Goal: Task Accomplishment & Management: Use online tool/utility

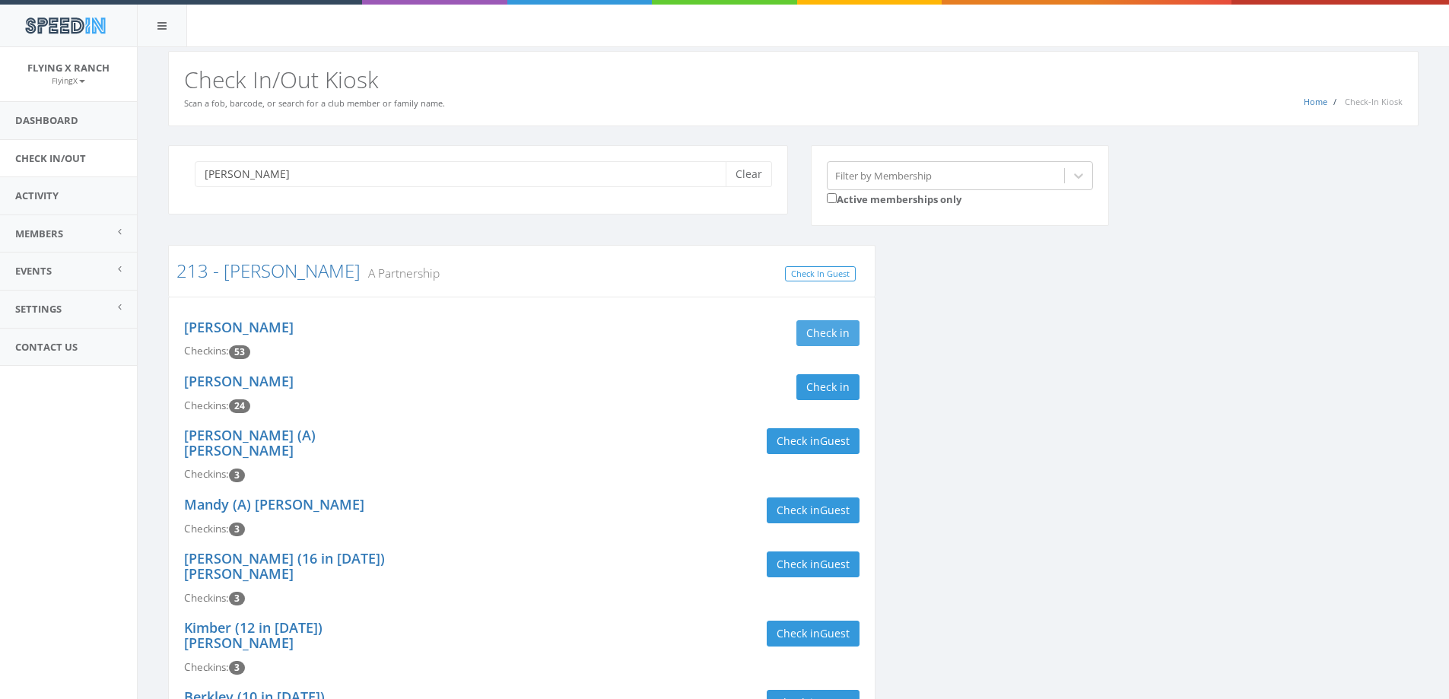
type input "[PERSON_NAME]"
click at [843, 335] on button "Check in" at bounding box center [827, 333] width 63 height 26
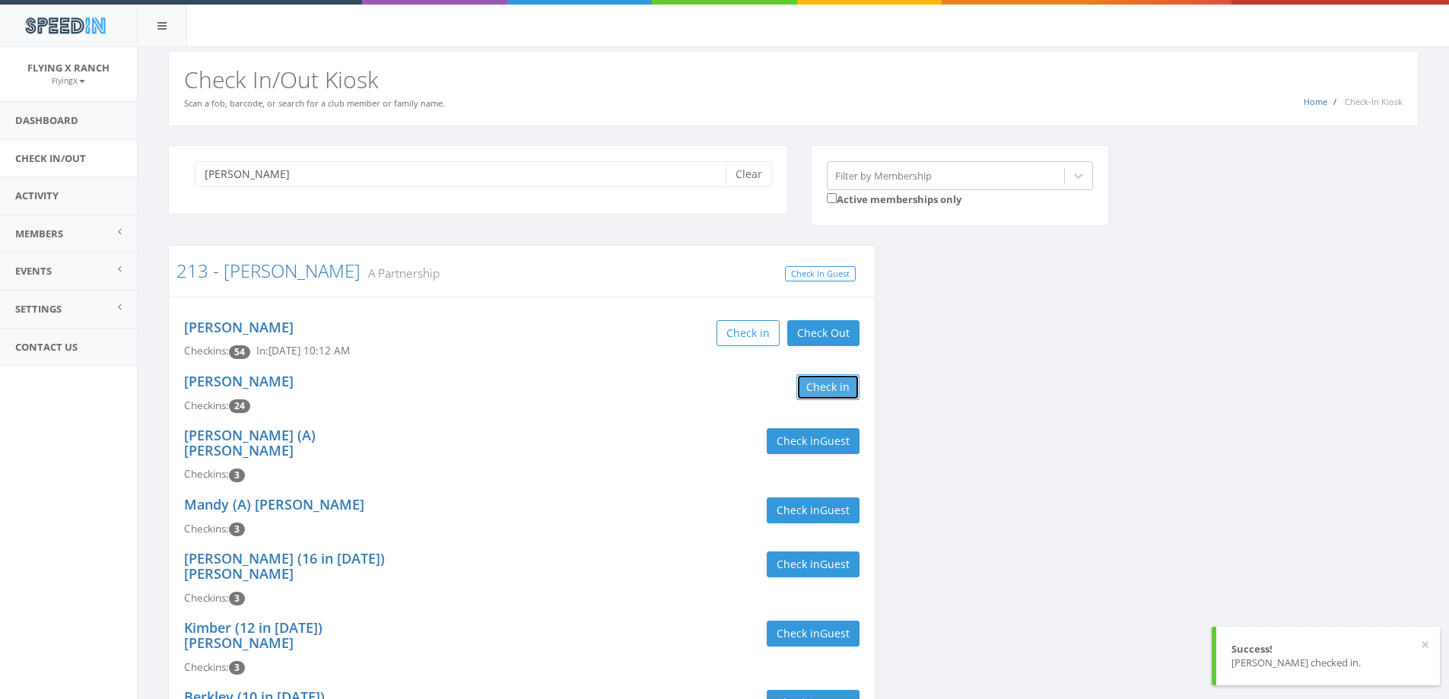
click at [831, 389] on button "Check in" at bounding box center [827, 387] width 63 height 26
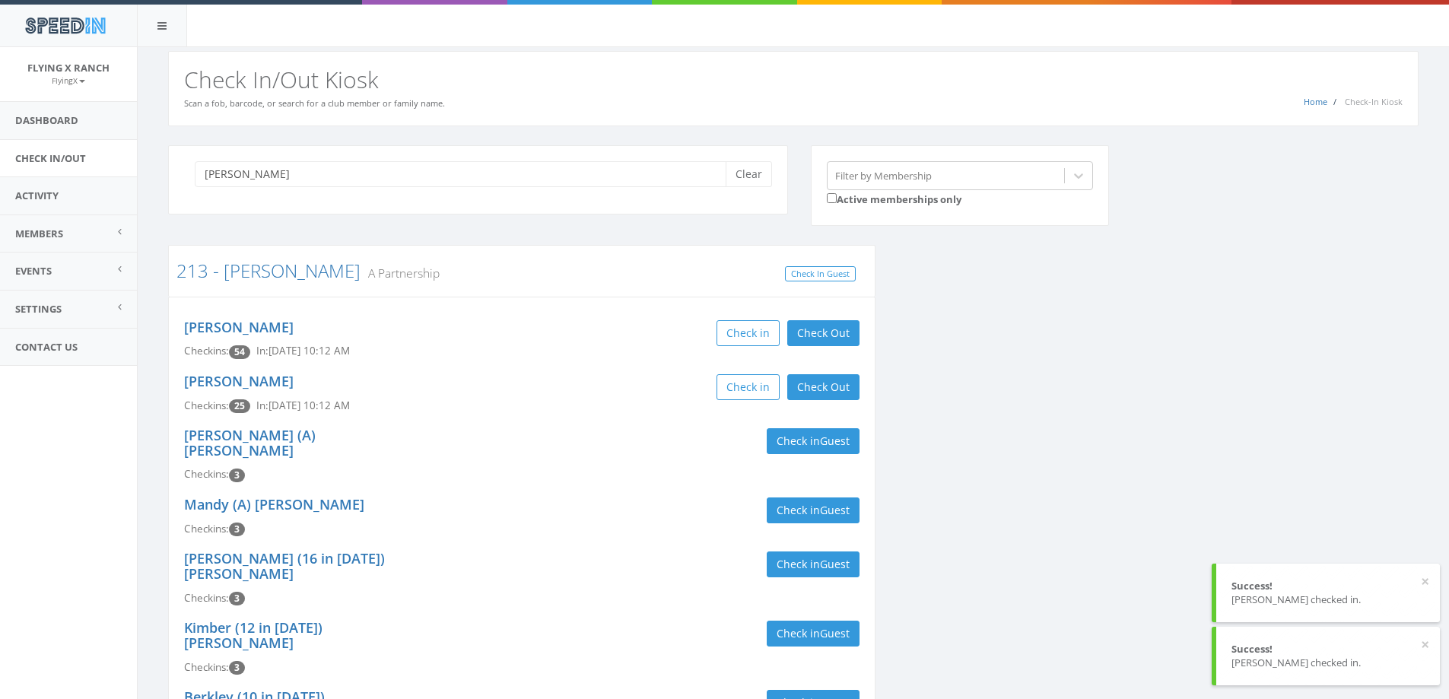
click at [602, 386] on div "Check in Check Out Check Out" at bounding box center [696, 387] width 326 height 26
click at [746, 169] on button "Clear" at bounding box center [749, 174] width 46 height 26
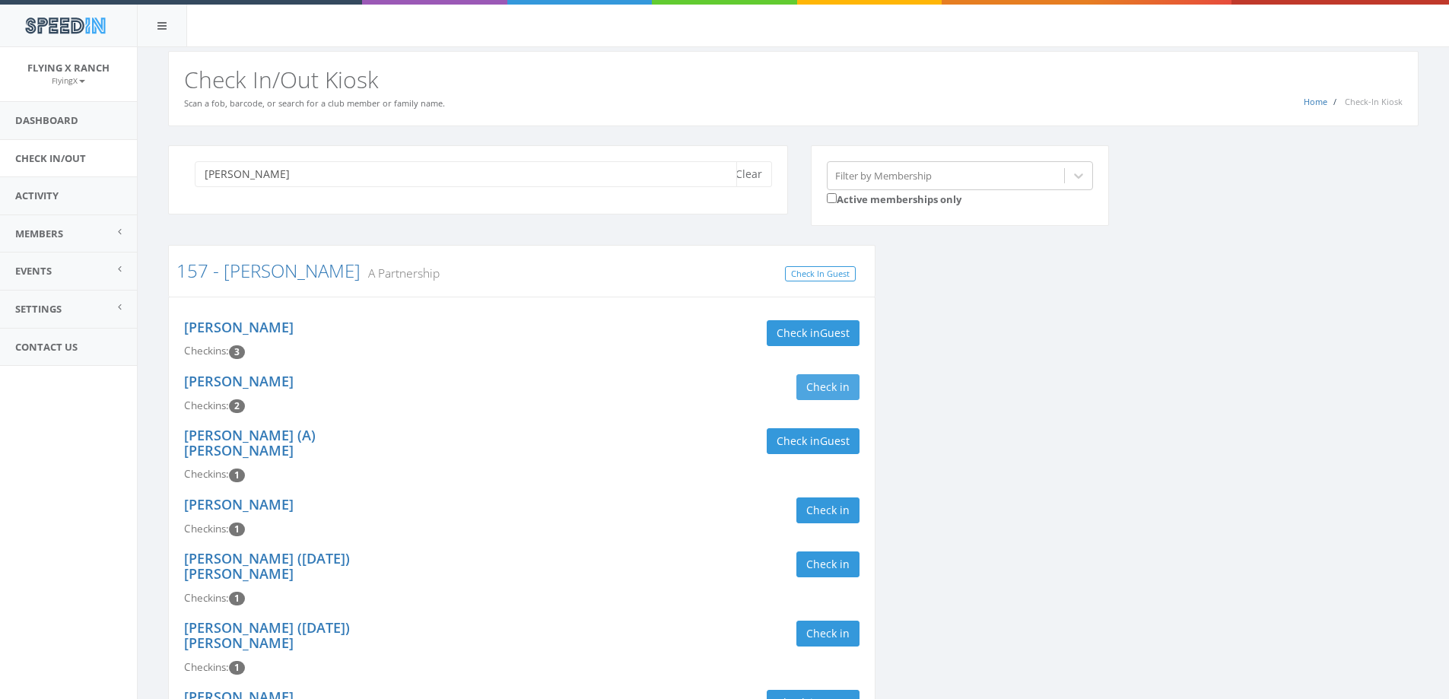
type input "[PERSON_NAME]"
click at [836, 391] on button "Check in" at bounding box center [827, 387] width 63 height 26
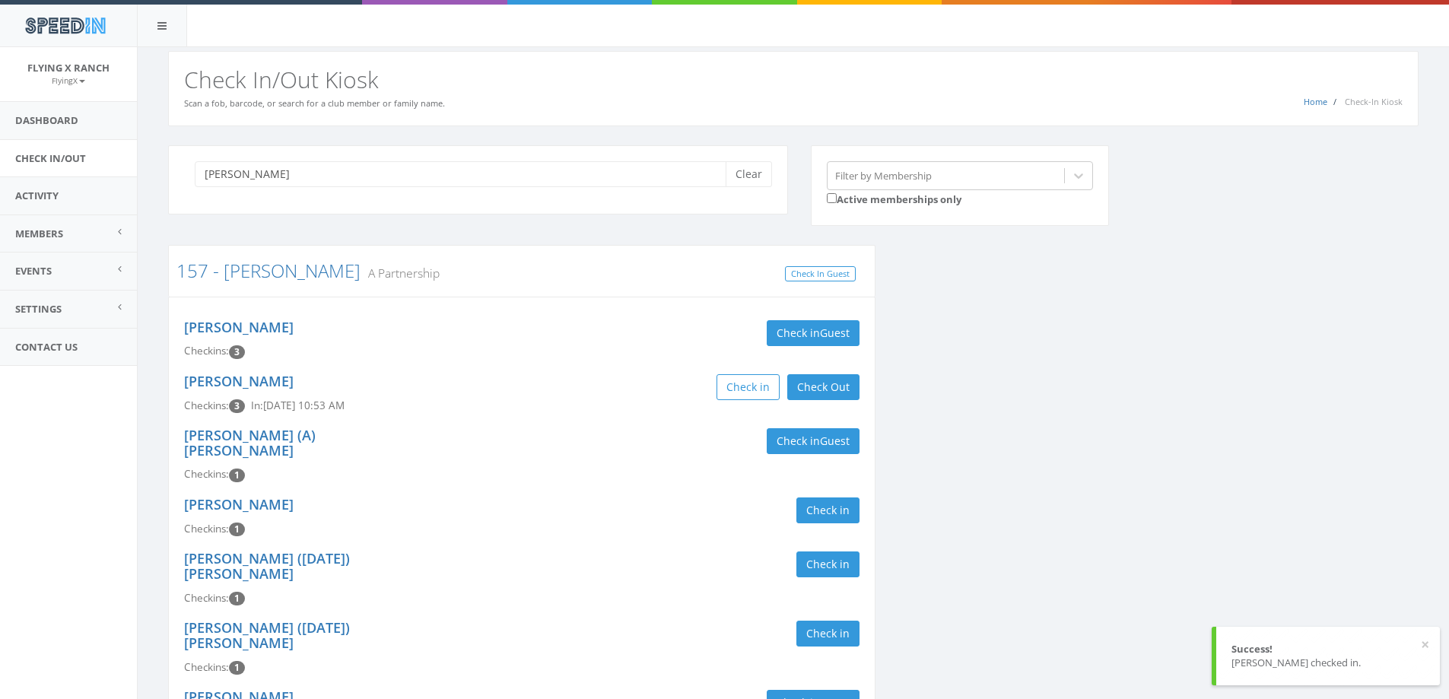
click at [616, 357] on div "[PERSON_NAME] Checkins: 3 Check in Guest" at bounding box center [522, 340] width 698 height 54
click at [742, 175] on button "Clear" at bounding box center [749, 174] width 46 height 26
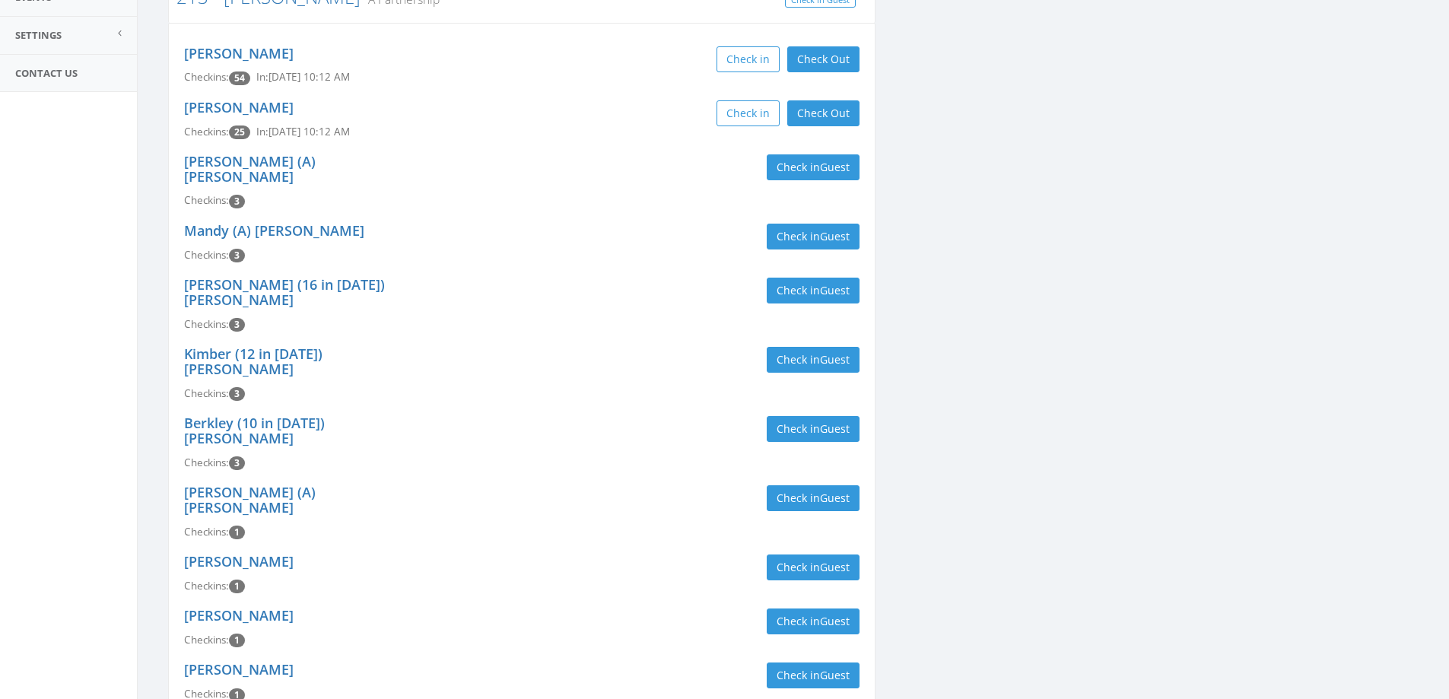
scroll to position [685, 0]
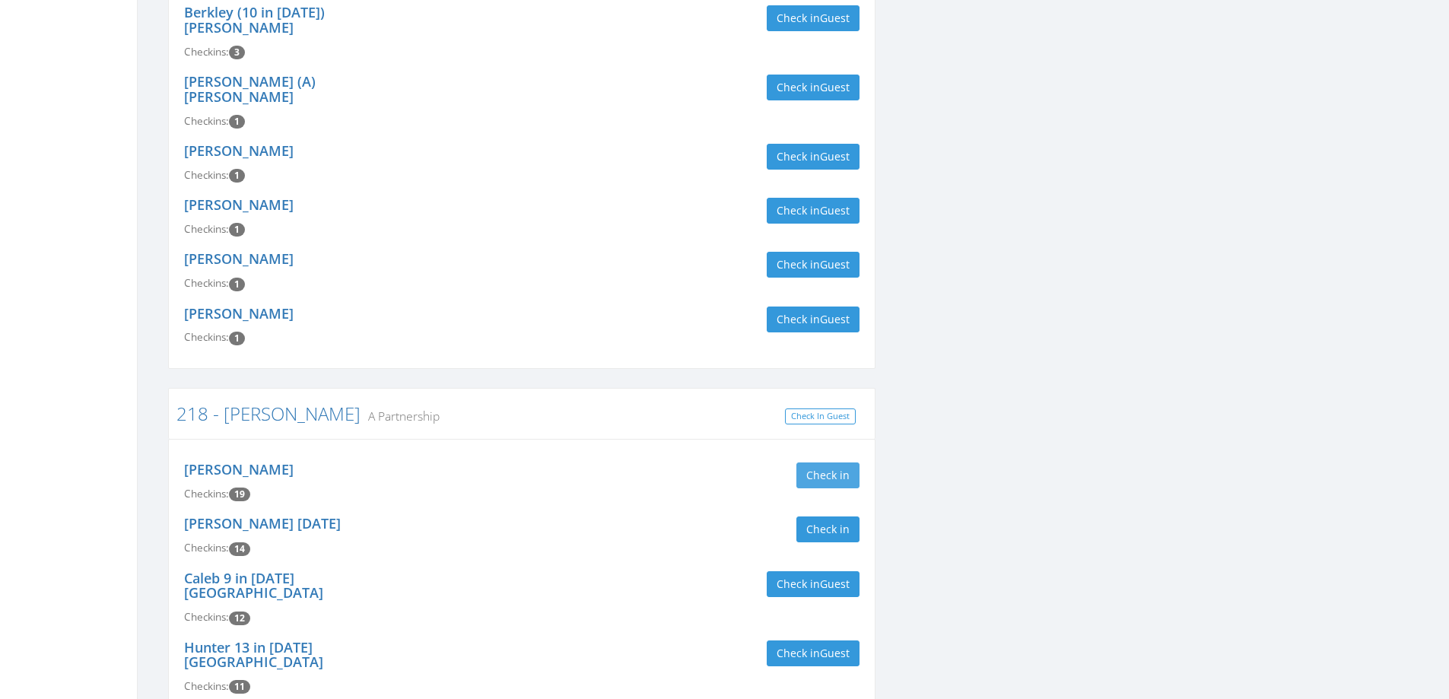
type input "[PERSON_NAME]"
click at [818, 462] on button "Check in" at bounding box center [827, 475] width 63 height 26
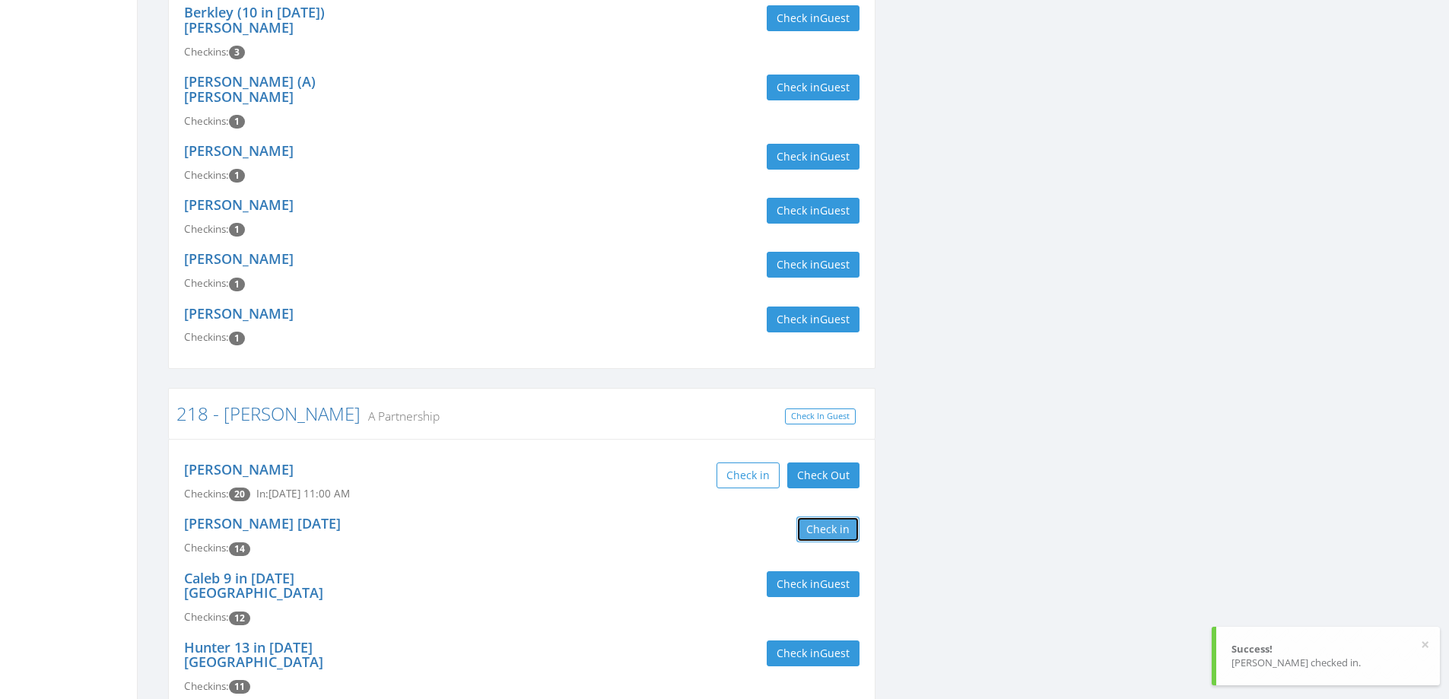
click at [821, 516] on button "Check in" at bounding box center [827, 529] width 63 height 26
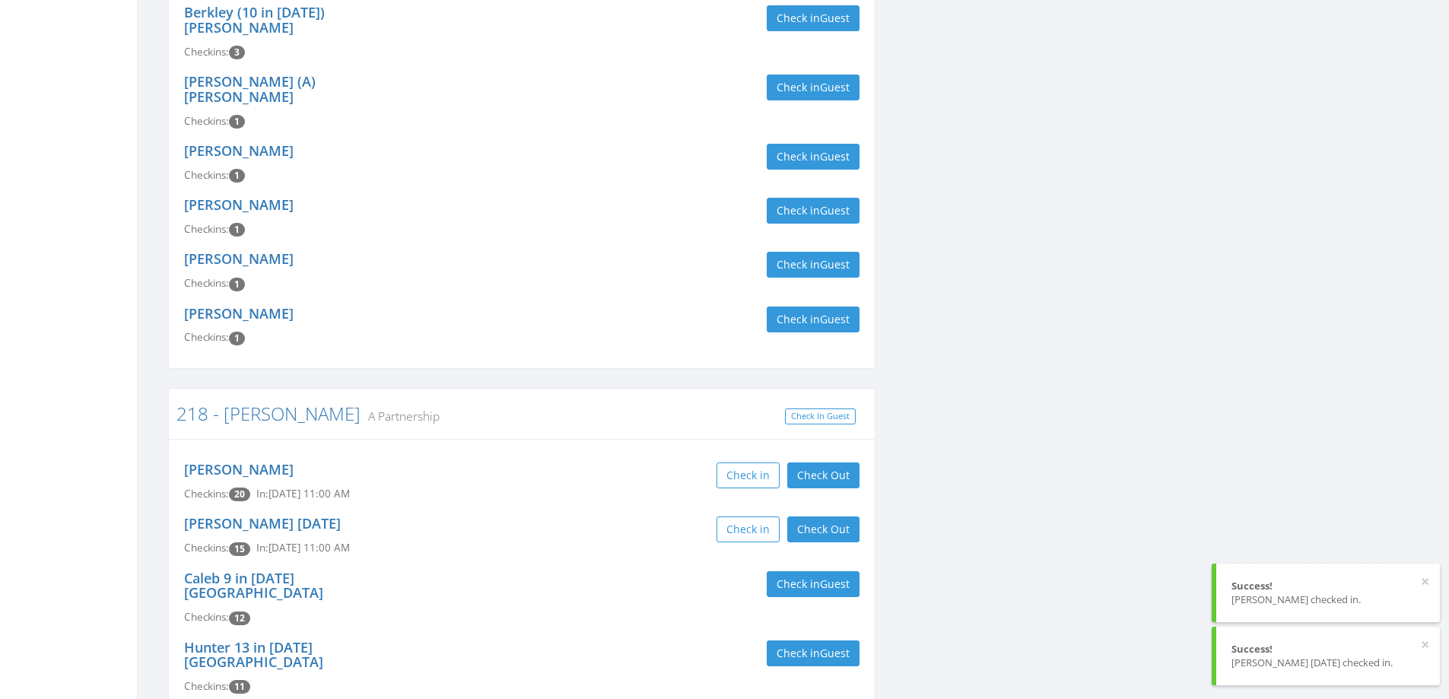
click at [586, 516] on div "Check in Check Out Check Out" at bounding box center [696, 529] width 326 height 26
click at [796, 640] on button "Check in Guest" at bounding box center [813, 653] width 93 height 26
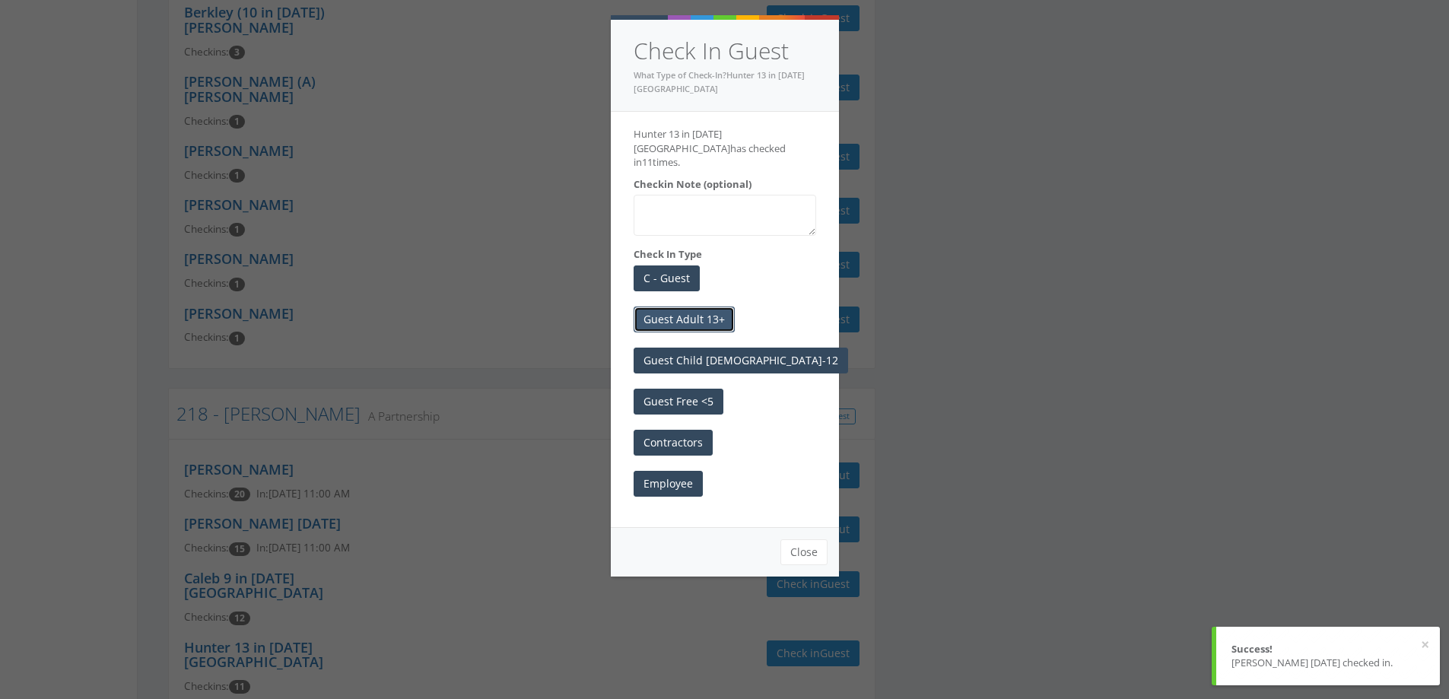
click at [694, 307] on button "Guest Adult 13+" at bounding box center [684, 320] width 101 height 26
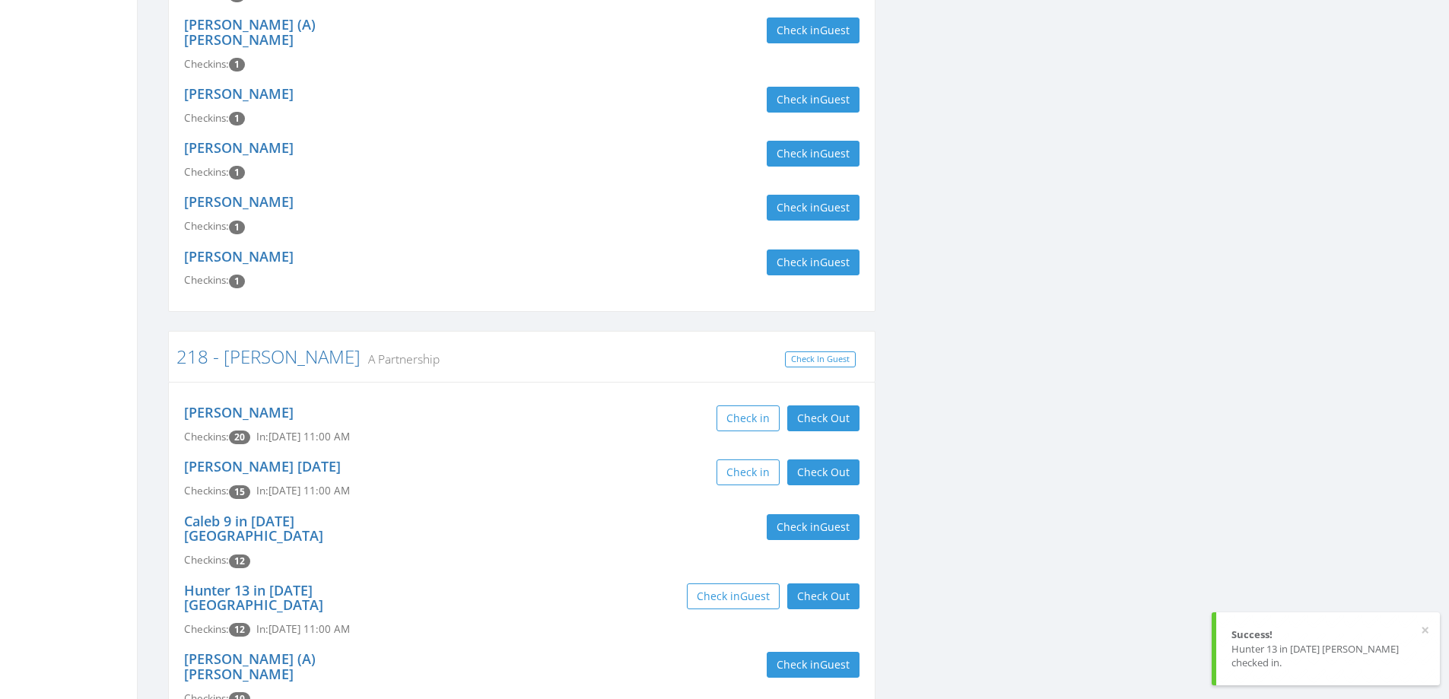
scroll to position [913, 0]
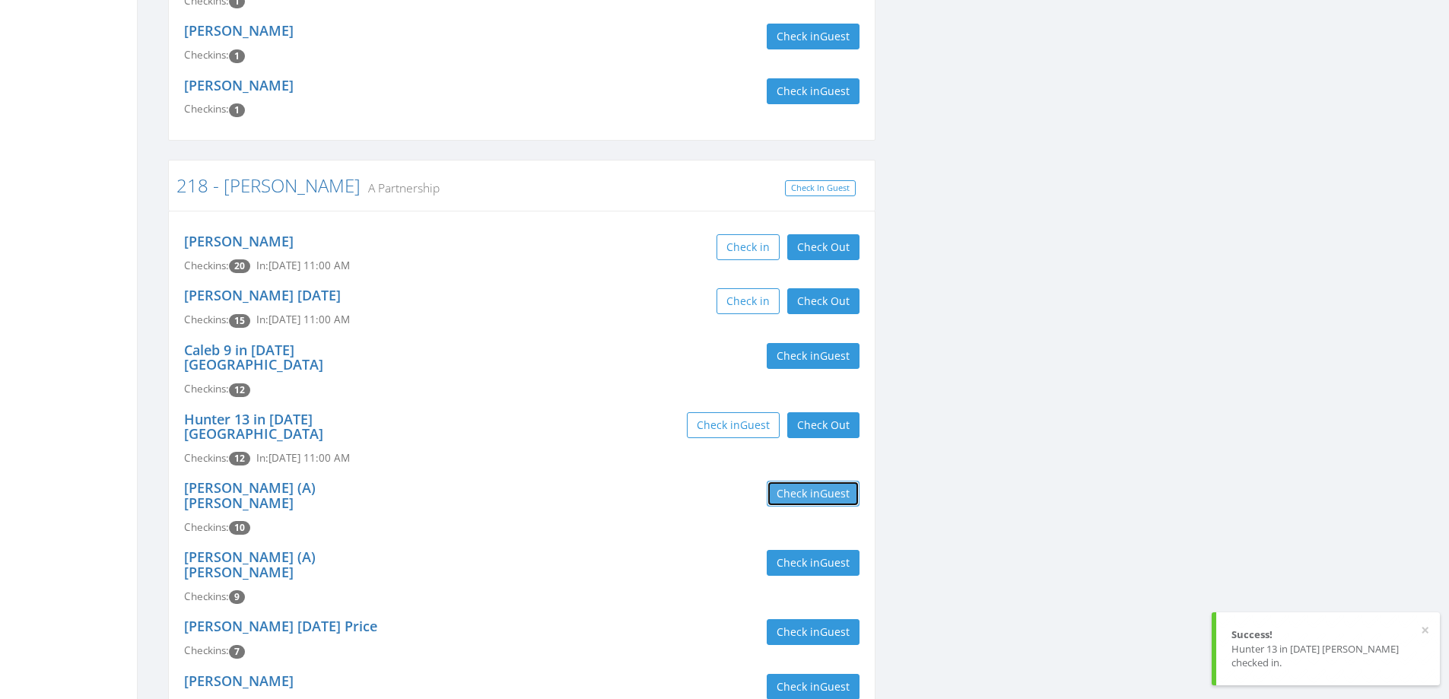
click at [789, 481] on button "Check in Guest" at bounding box center [813, 494] width 93 height 26
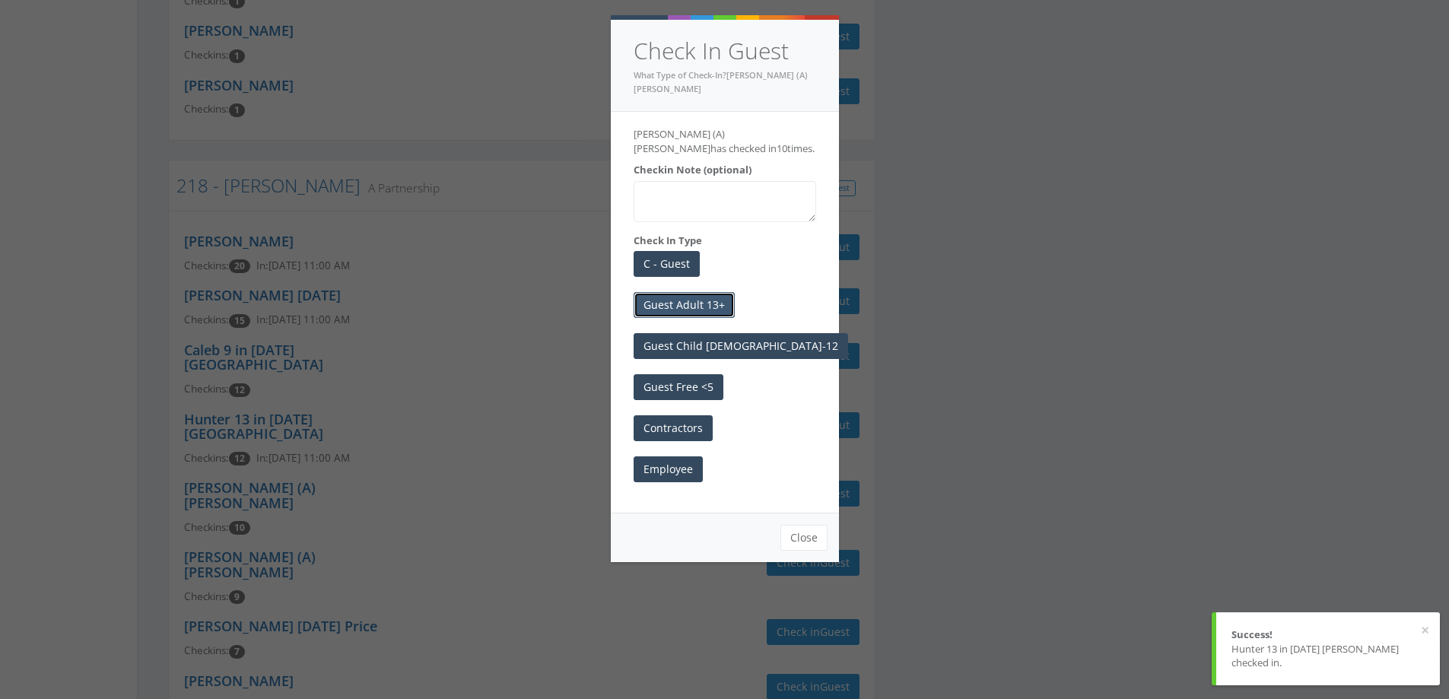
click at [707, 292] on button "Guest Adult 13+" at bounding box center [684, 305] width 101 height 26
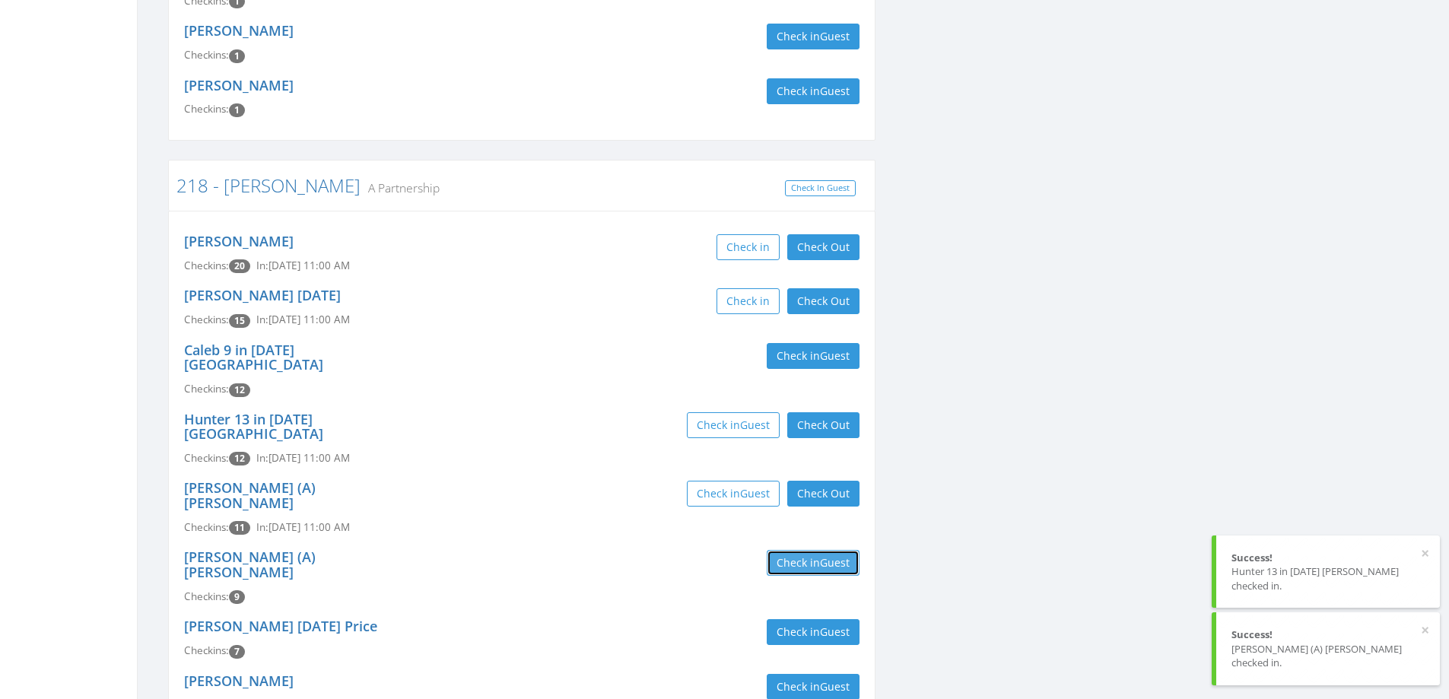
click at [784, 550] on button "Check in Guest" at bounding box center [813, 563] width 93 height 26
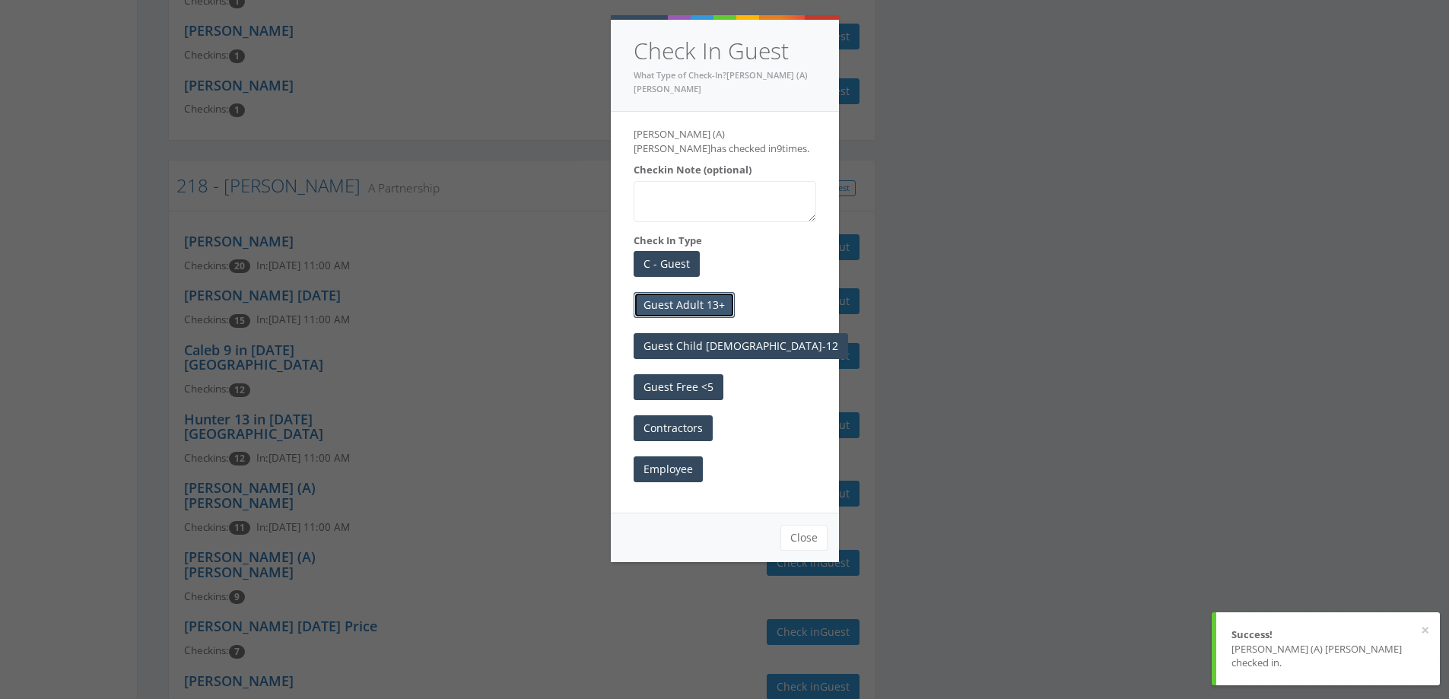
click at [711, 293] on button "Guest Adult 13+" at bounding box center [684, 305] width 101 height 26
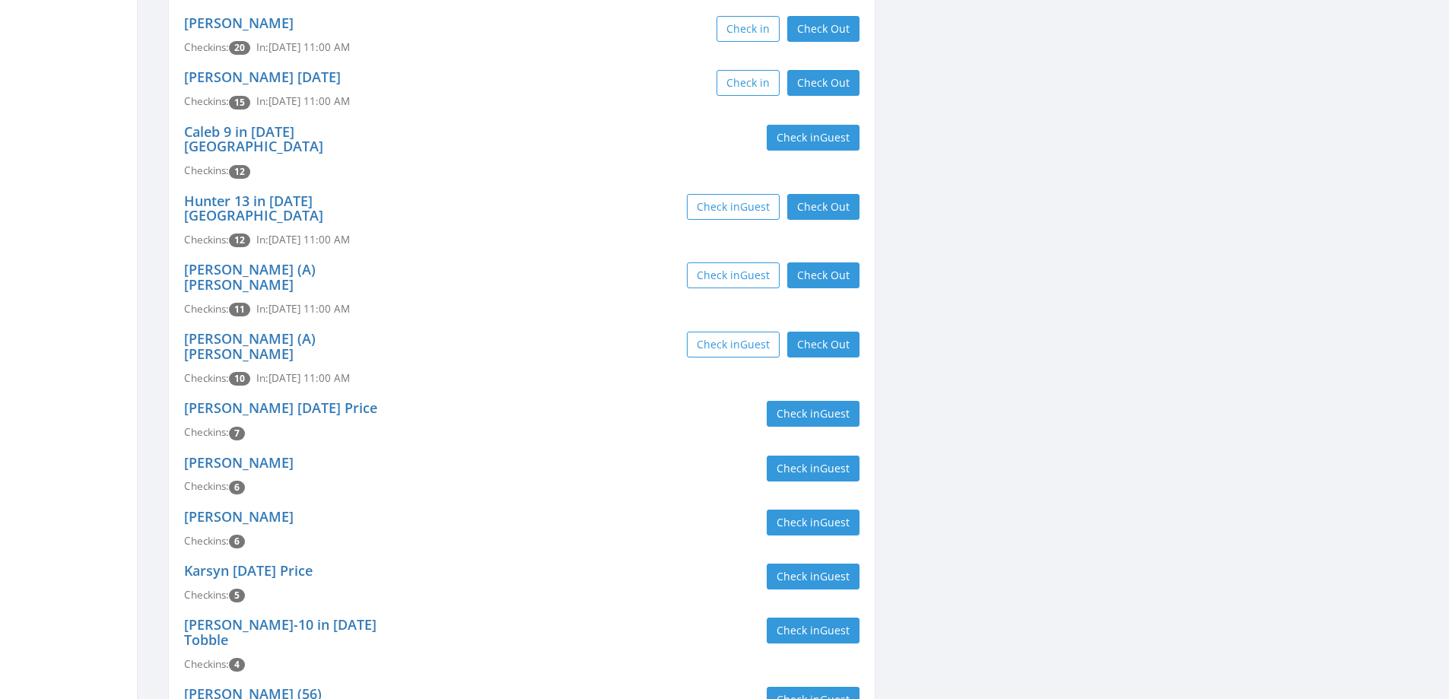
scroll to position [1065, 0]
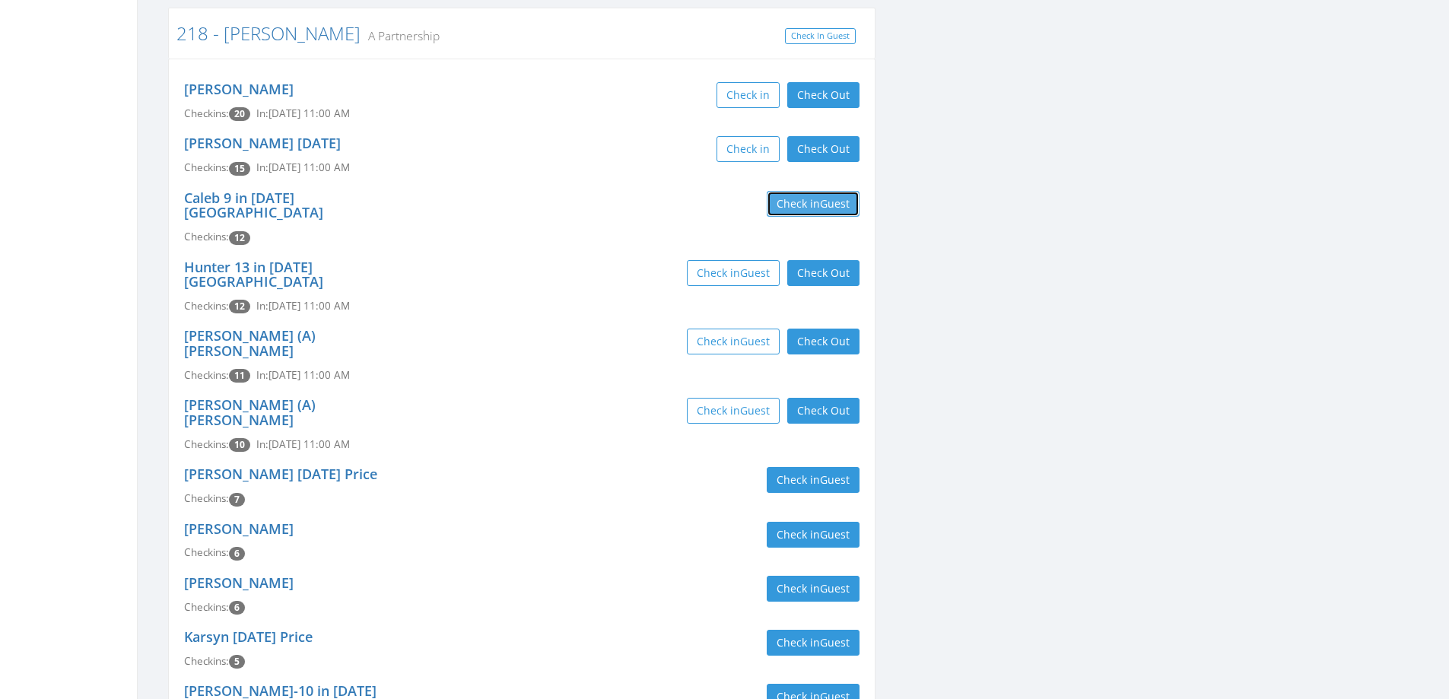
click at [843, 191] on button "Check in Guest" at bounding box center [813, 204] width 93 height 26
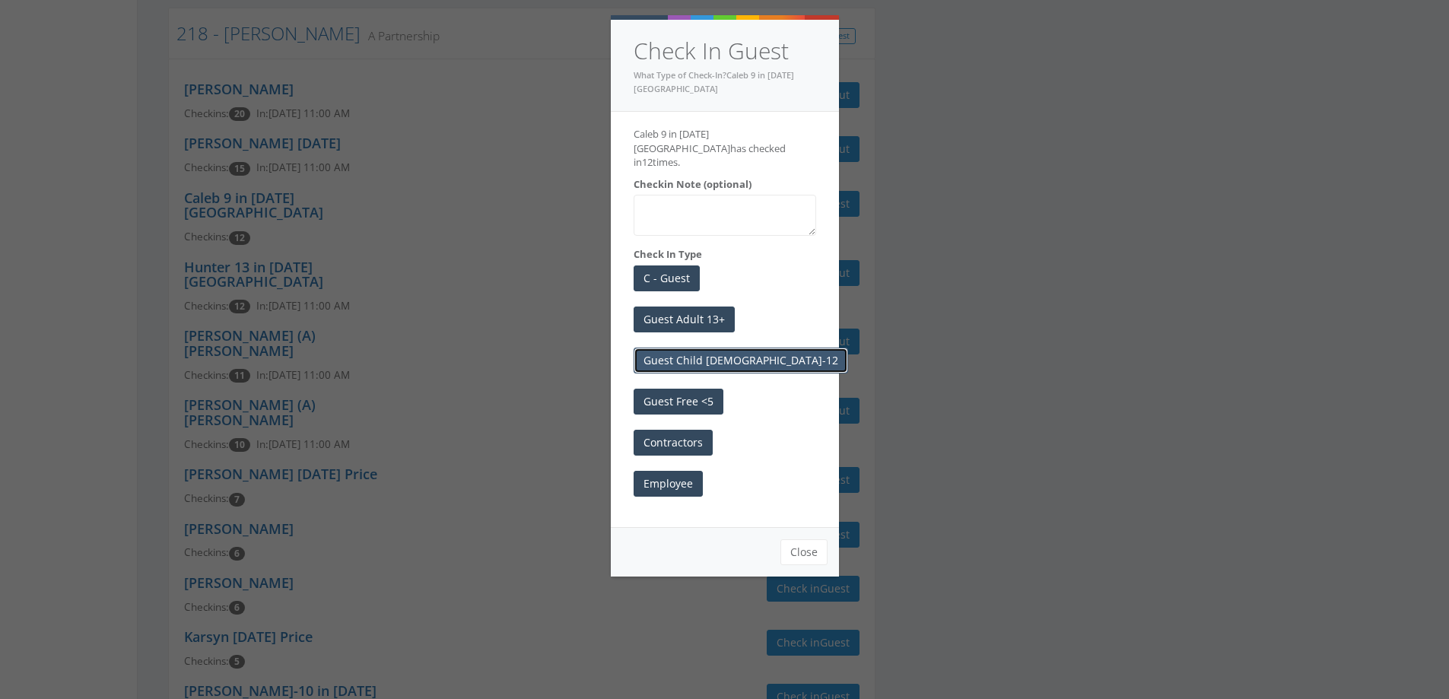
click at [722, 348] on button "Guest Child [DEMOGRAPHIC_DATA]-12" at bounding box center [741, 361] width 214 height 26
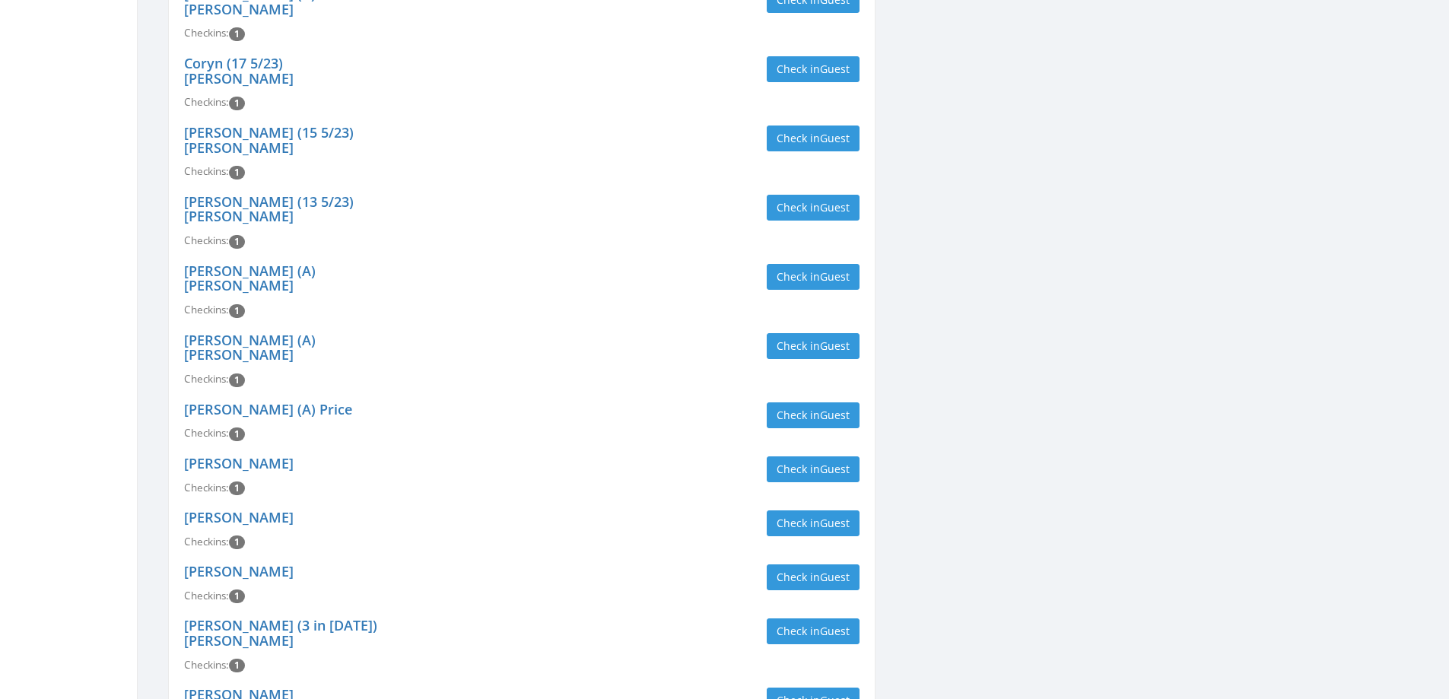
scroll to position [2074, 0]
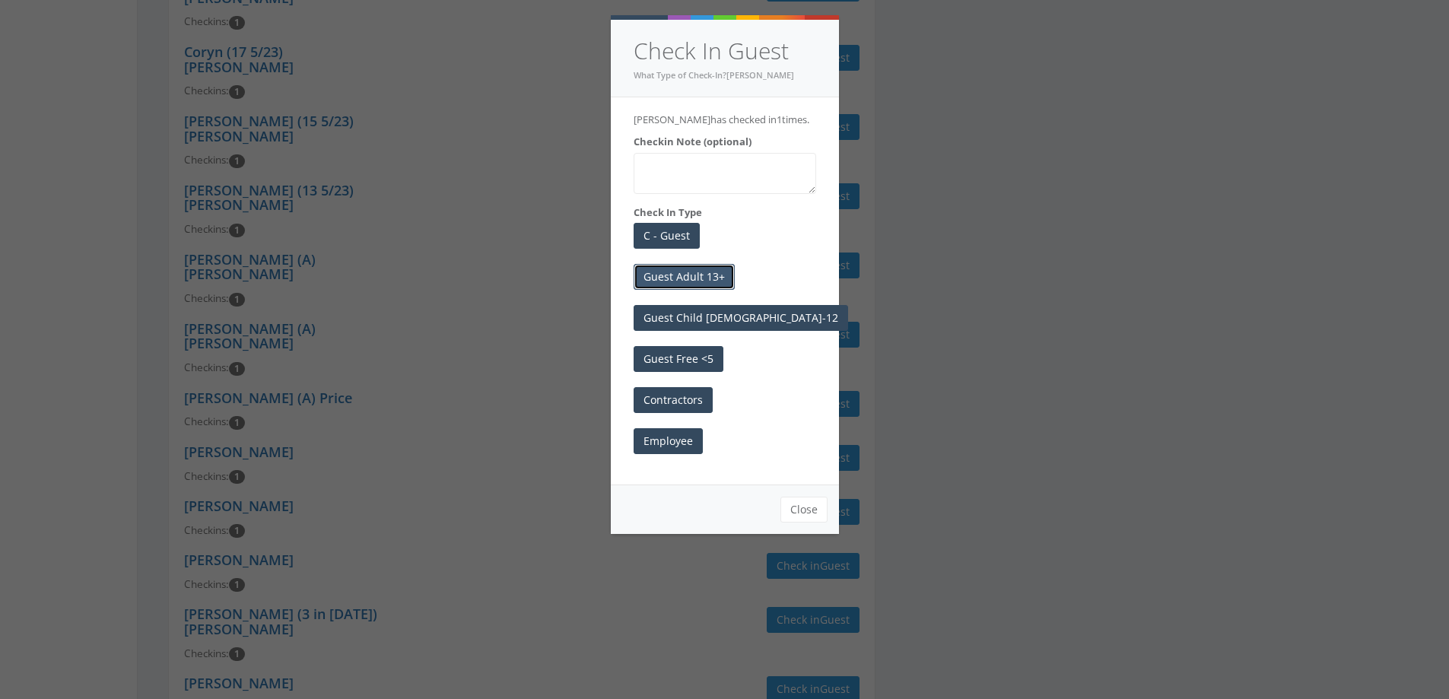
click at [705, 290] on button "Guest Adult 13+" at bounding box center [684, 277] width 101 height 26
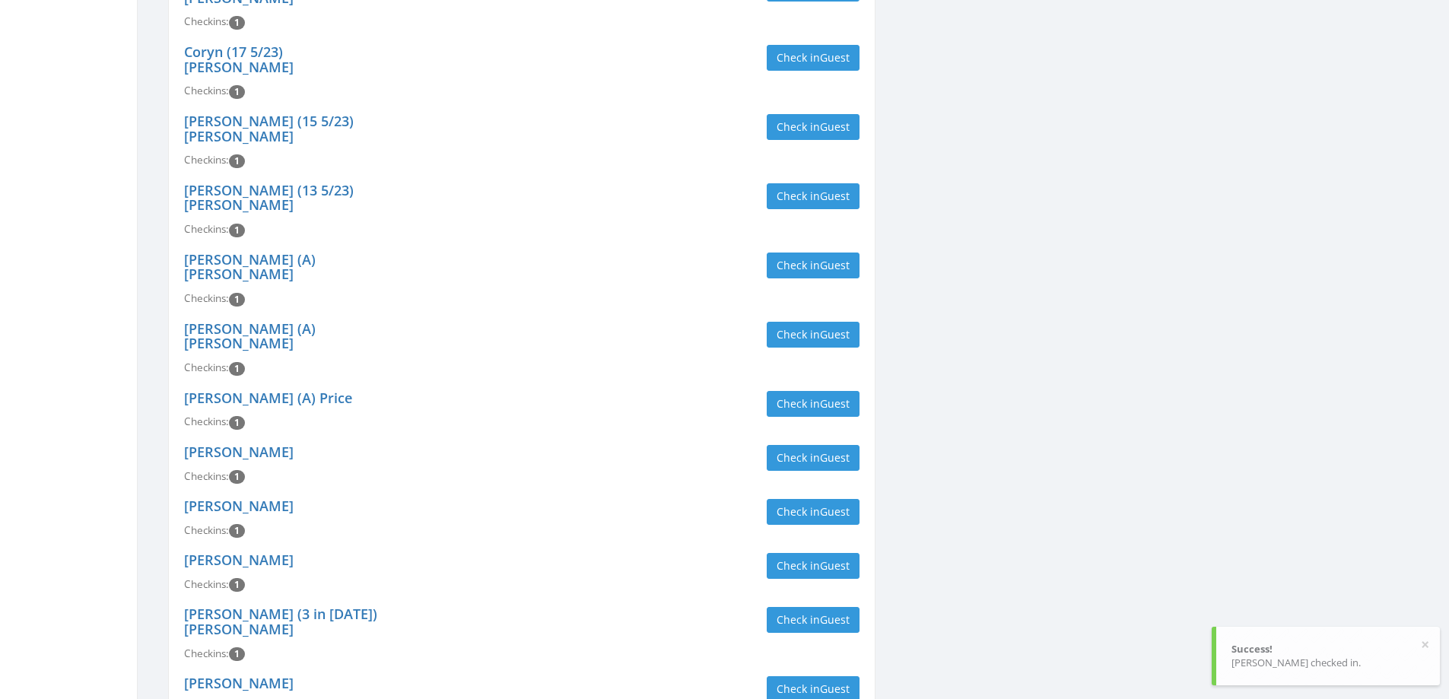
click at [591, 553] on div "Check in Guest" at bounding box center [696, 566] width 326 height 26
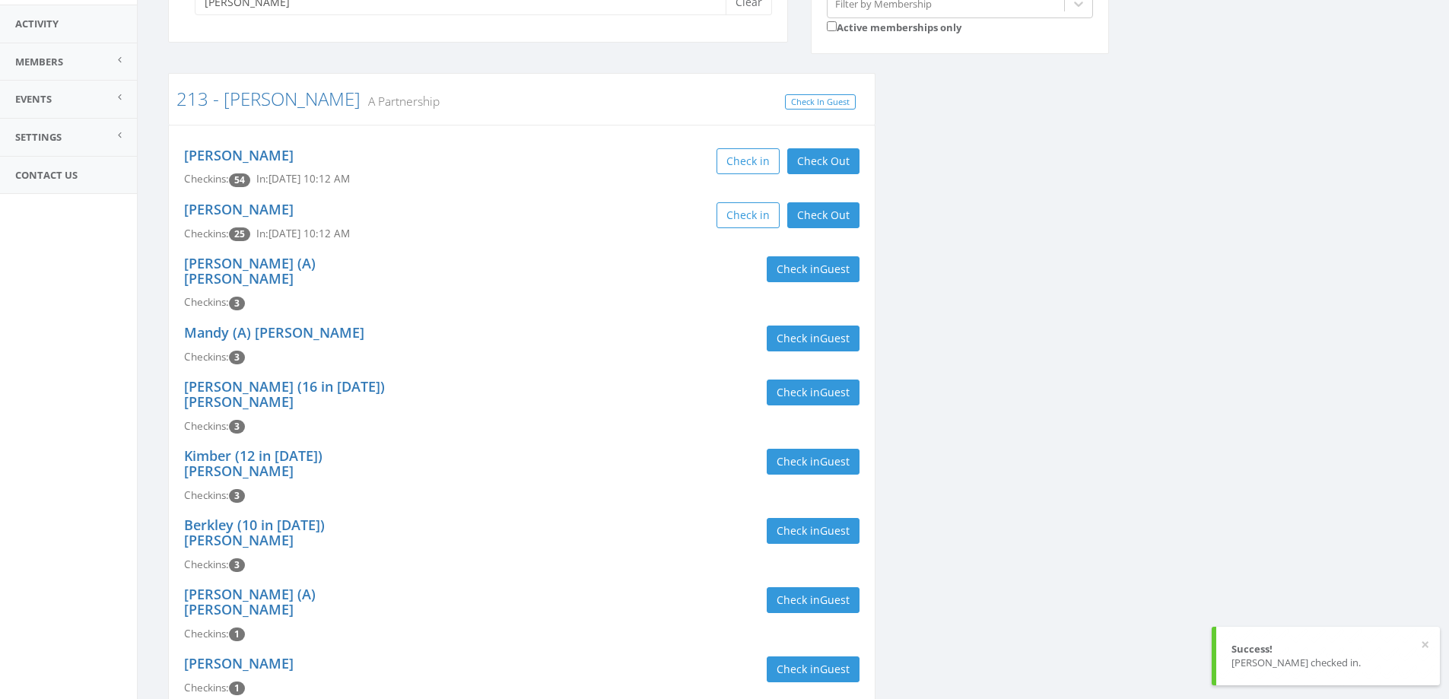
scroll to position [0, 0]
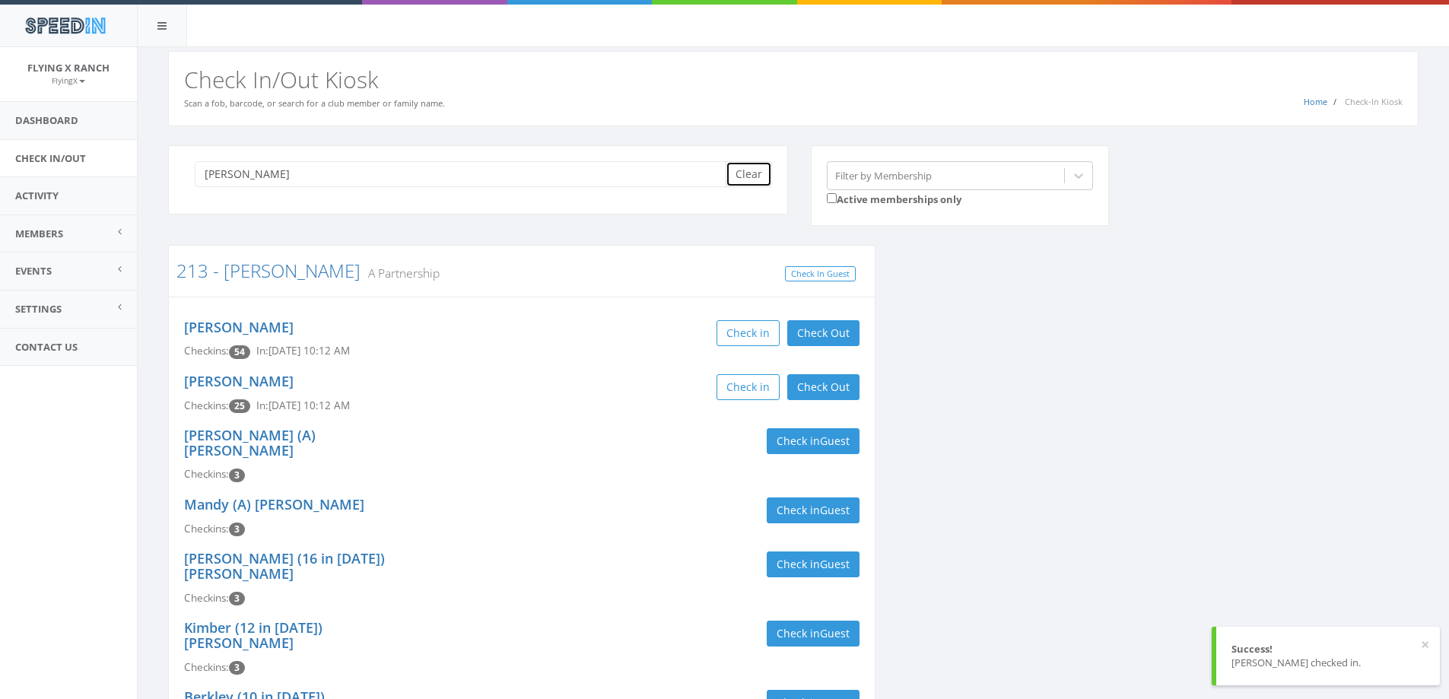
click at [750, 181] on button "Clear" at bounding box center [749, 174] width 46 height 26
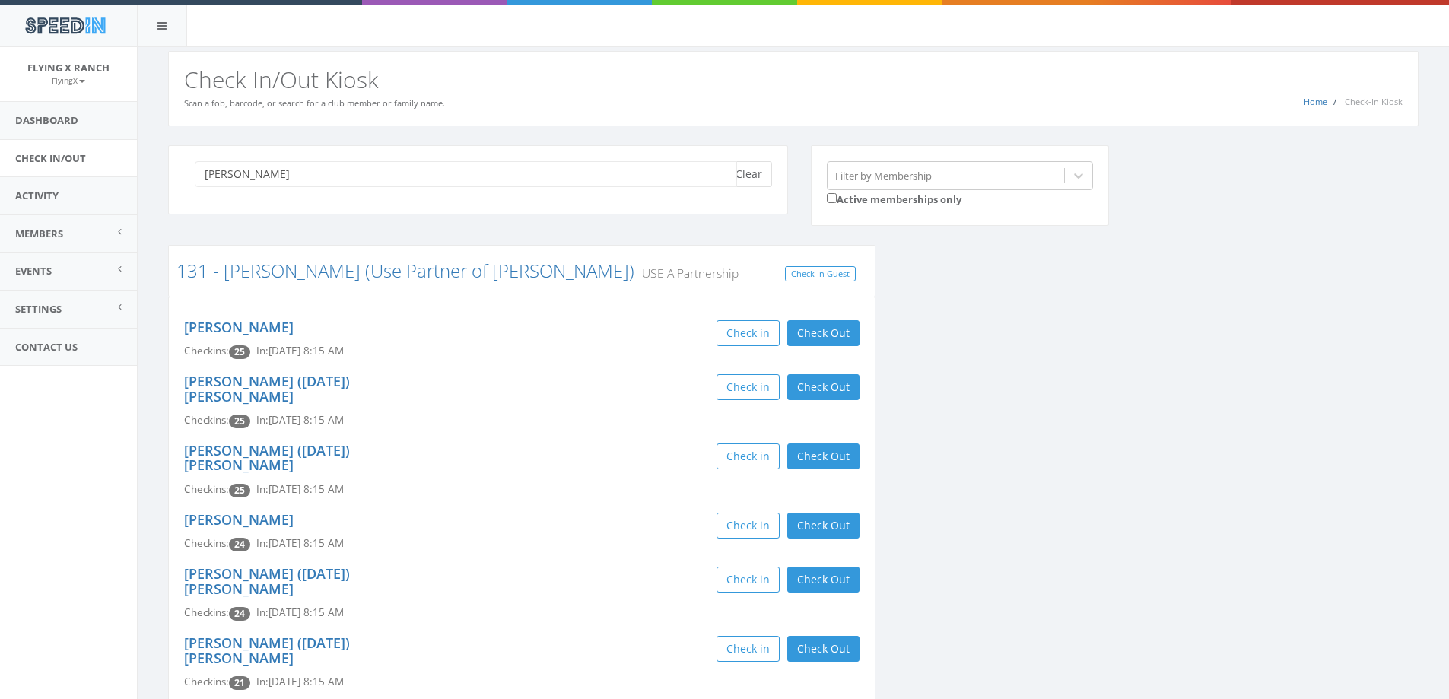
type input "[PERSON_NAME]"
click at [755, 173] on button "Clear" at bounding box center [749, 174] width 46 height 26
